Goal: Information Seeking & Learning: Learn about a topic

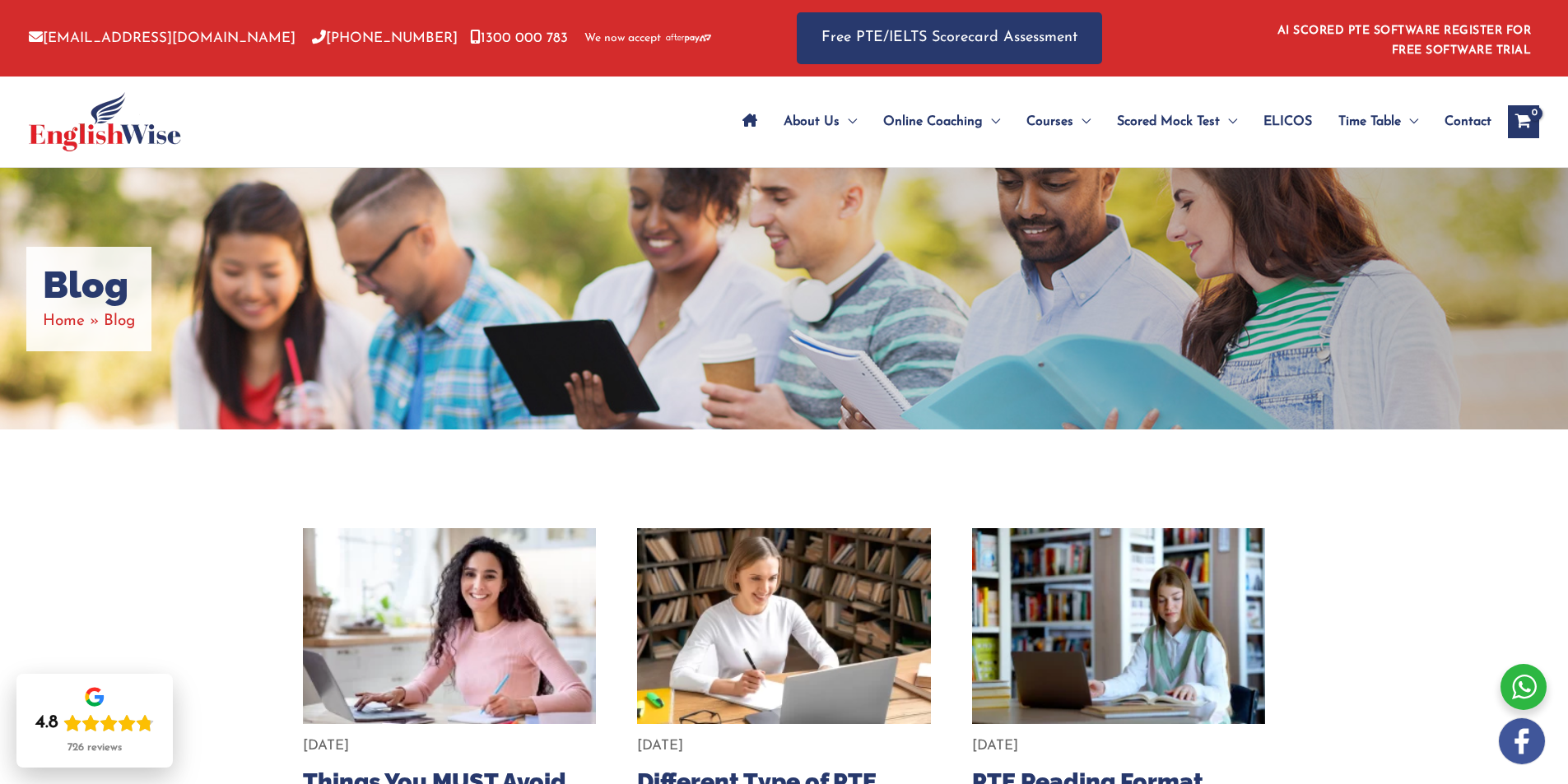
click at [512, 601] on img at bounding box center [449, 626] width 323 height 216
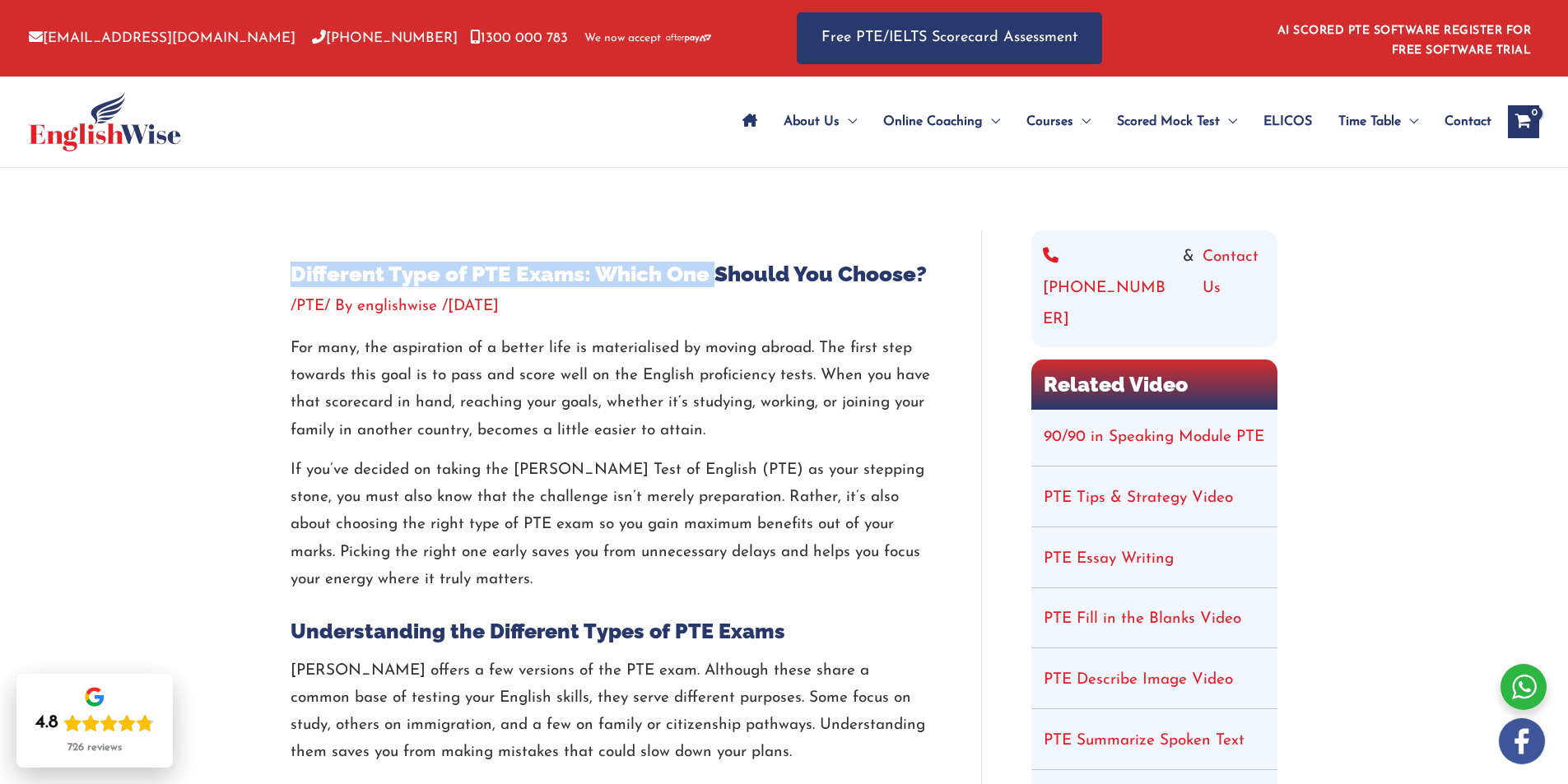
drag, startPoint x: 318, startPoint y: 270, endPoint x: 718, endPoint y: 265, distance: 400.0
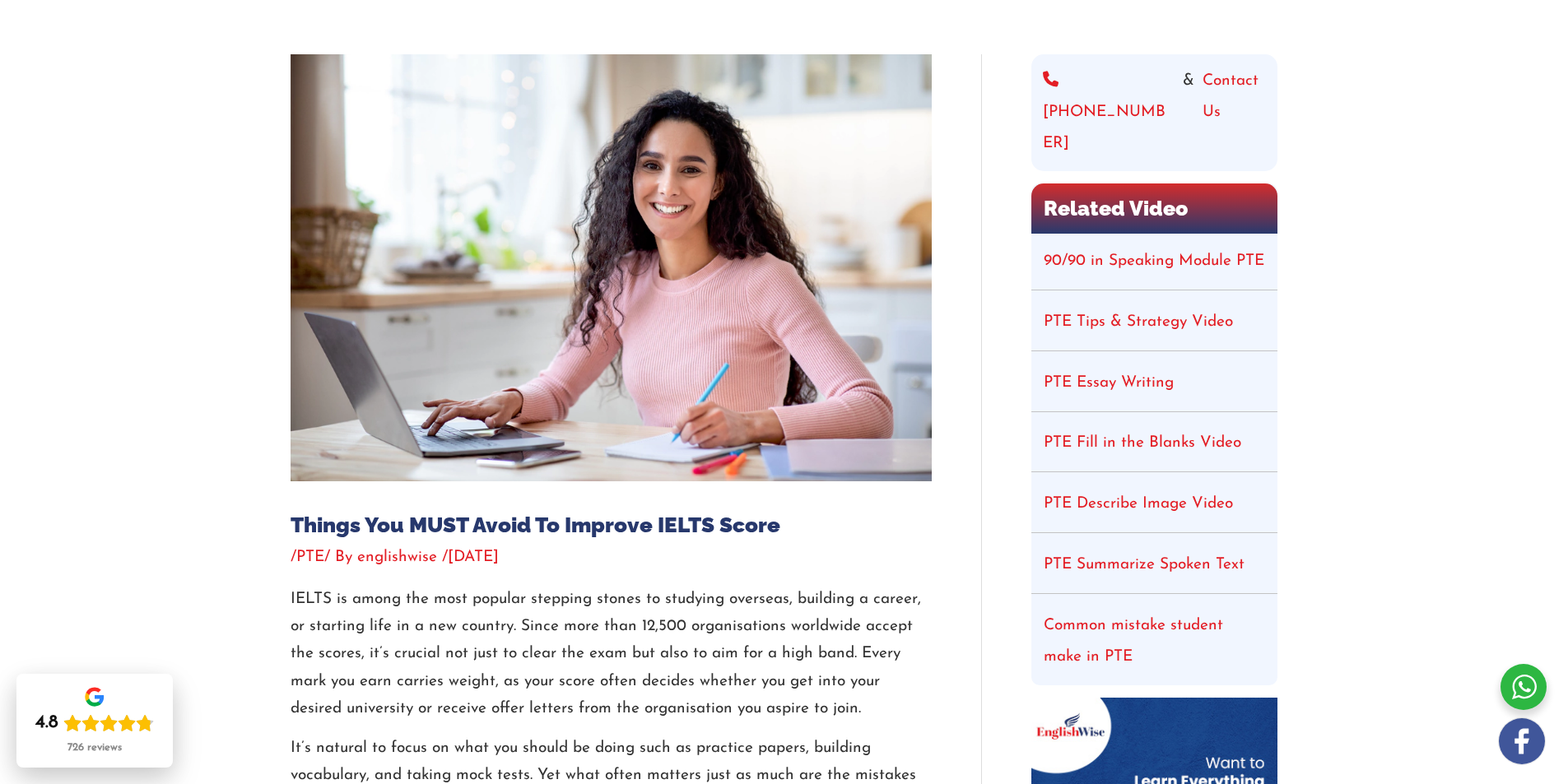
scroll to position [164, 0]
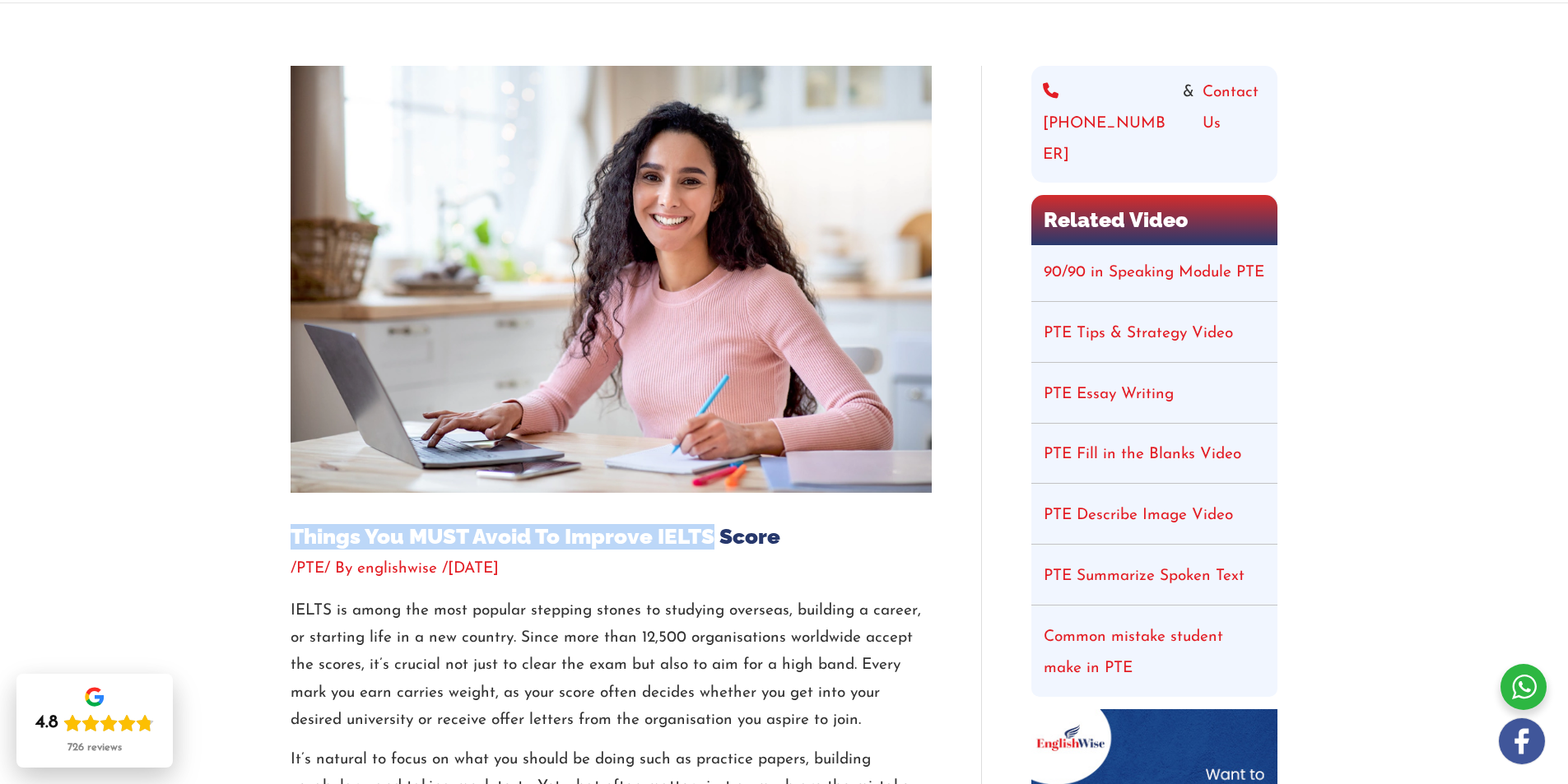
drag, startPoint x: 334, startPoint y: 529, endPoint x: 716, endPoint y: 524, distance: 382.0
click at [716, 524] on h1 "Things You MUST Avoid To Improve IELTS Score" at bounding box center [611, 536] width 642 height 25
